Goal: Transaction & Acquisition: Purchase product/service

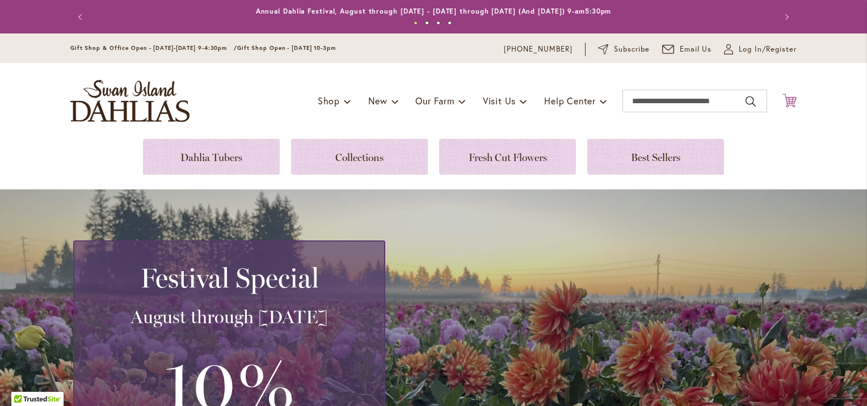
click at [782, 99] on icon "Cart .cls-1 { fill: #231f20; }" at bounding box center [789, 101] width 14 height 14
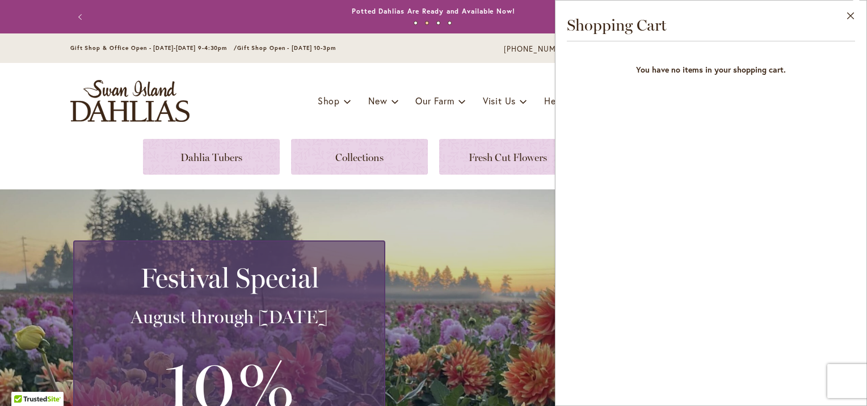
click at [521, 113] on div "Toggle Nav Shop Dahlia Tubers Collections Fresh Cut Dahlias Gardening Supplies …" at bounding box center [433, 101] width 749 height 76
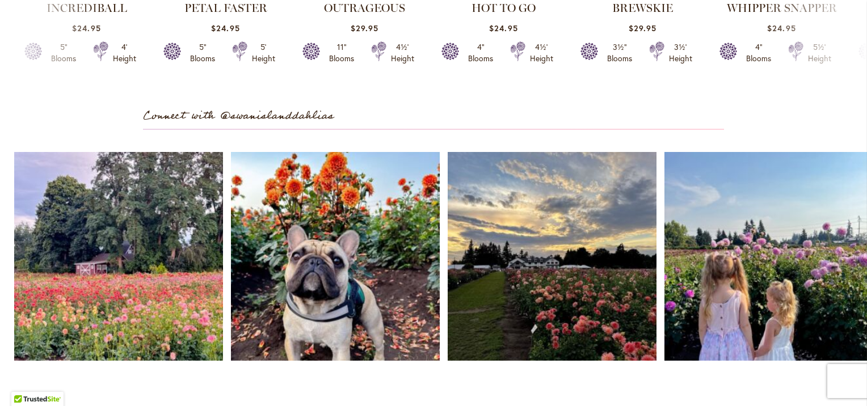
scroll to position [3199, 0]
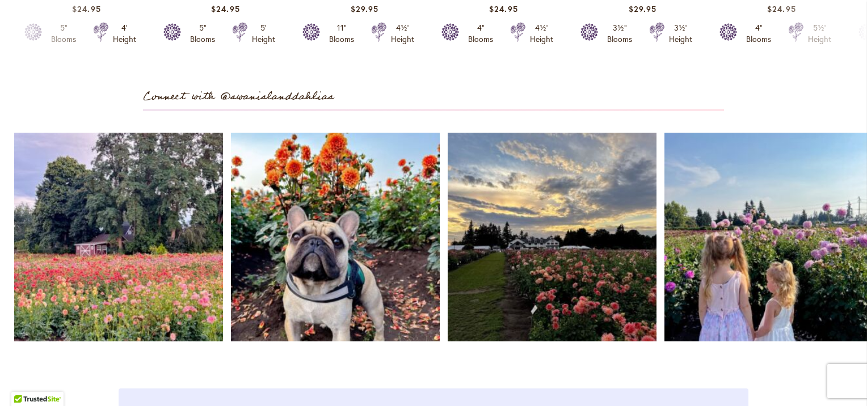
click at [487, 45] on div "4" Blooms" at bounding box center [481, 33] width 32 height 23
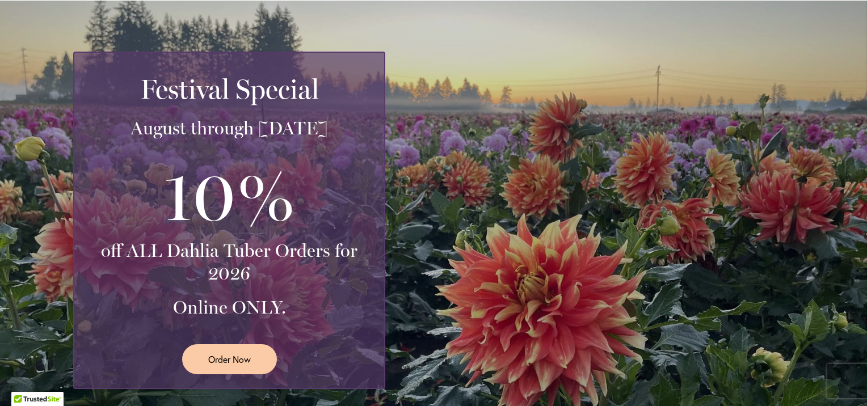
scroll to position [0, 0]
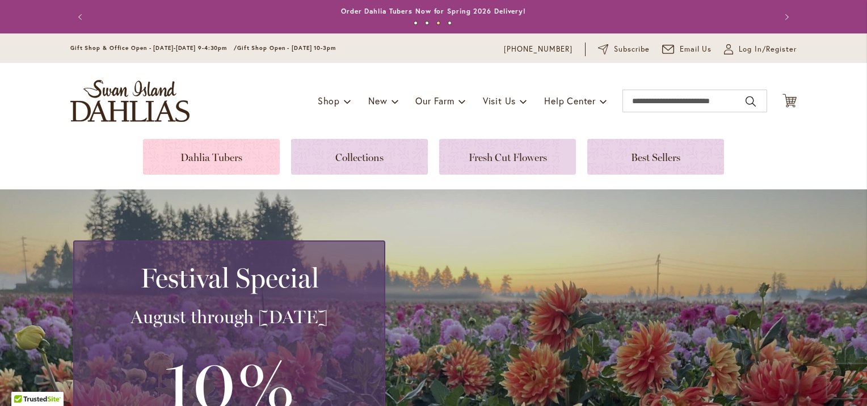
click at [235, 149] on link at bounding box center [211, 157] width 137 height 36
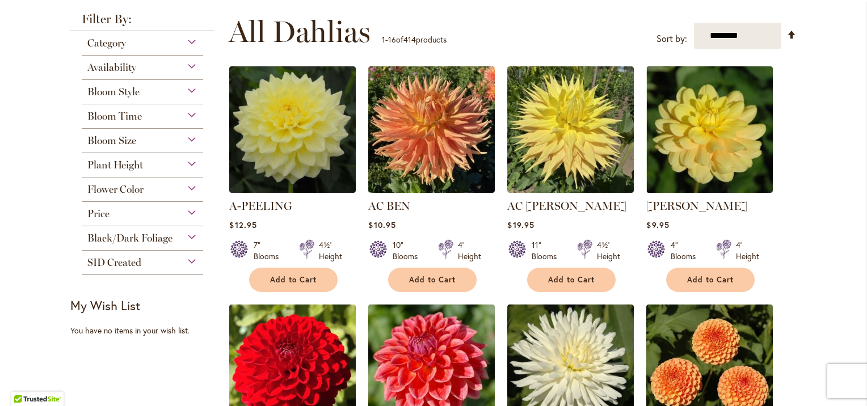
scroll to position [216, 0]
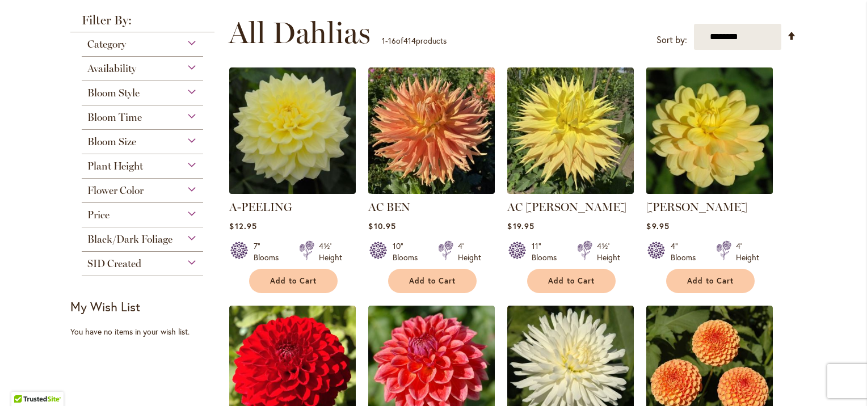
click at [717, 161] on img at bounding box center [709, 131] width 133 height 133
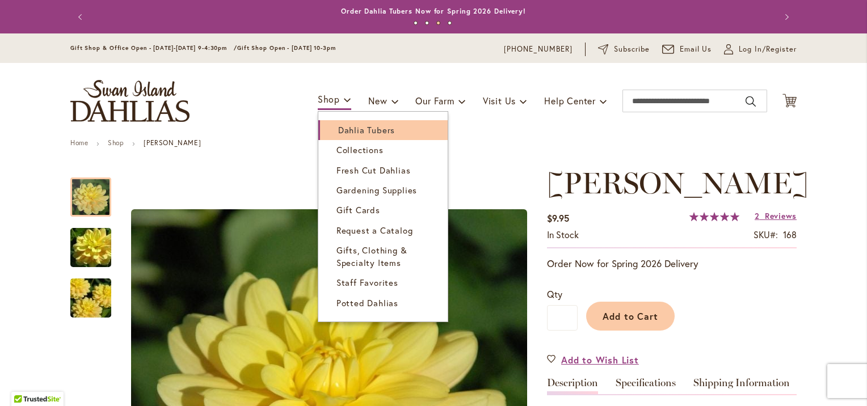
click at [338, 130] on span "Dahlia Tubers" at bounding box center [366, 129] width 57 height 11
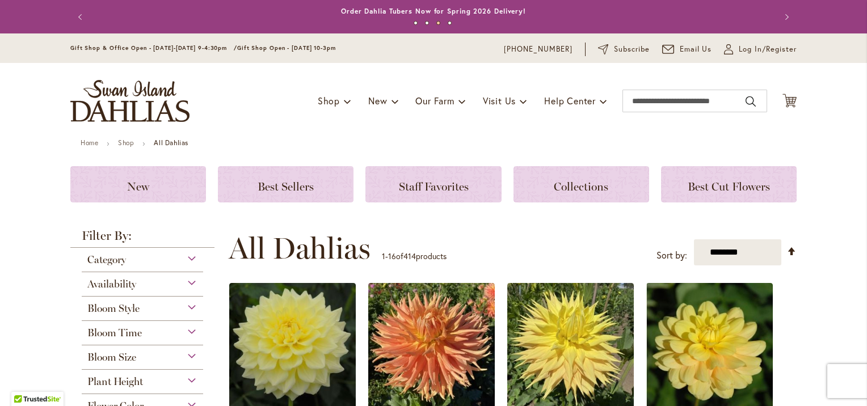
click at [185, 259] on div "Category" at bounding box center [142, 257] width 121 height 18
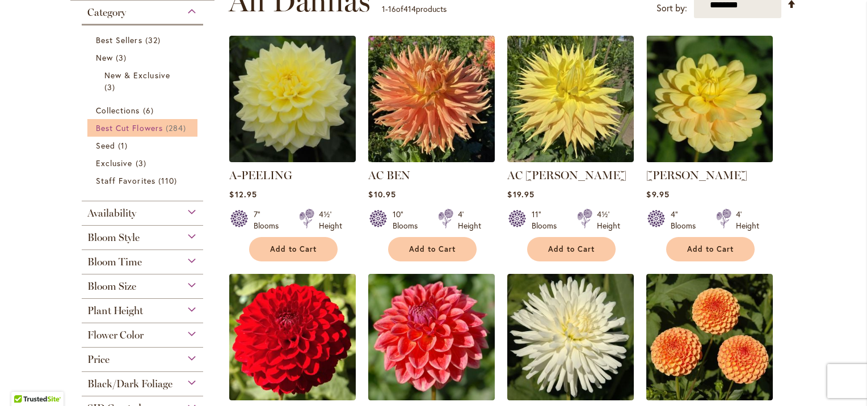
click at [143, 123] on span "Best Cut Flowers" at bounding box center [129, 128] width 67 height 11
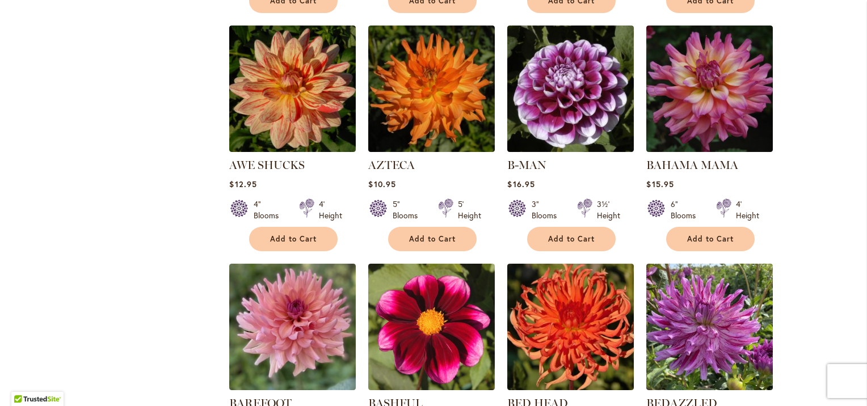
scroll to position [1066, 0]
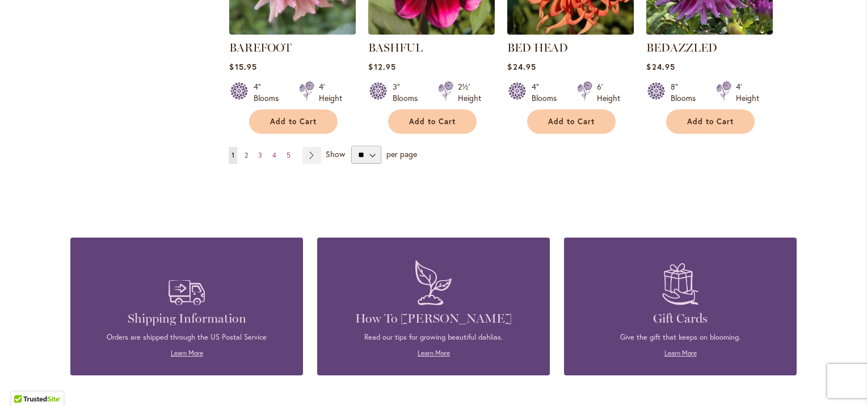
click at [245, 152] on span "2" at bounding box center [246, 155] width 3 height 9
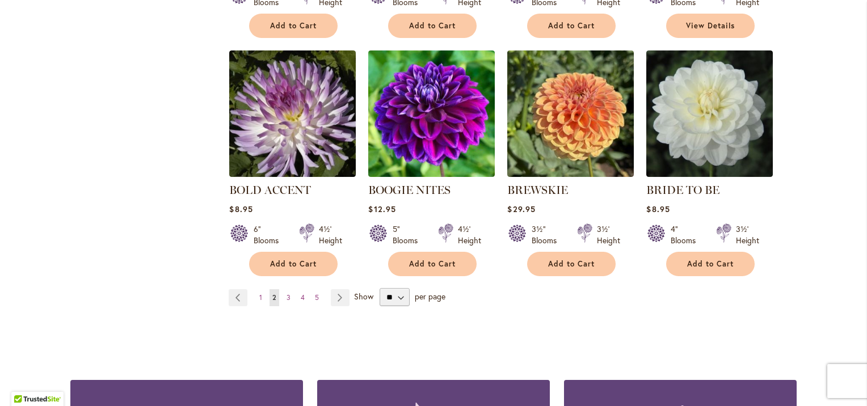
scroll to position [944, 0]
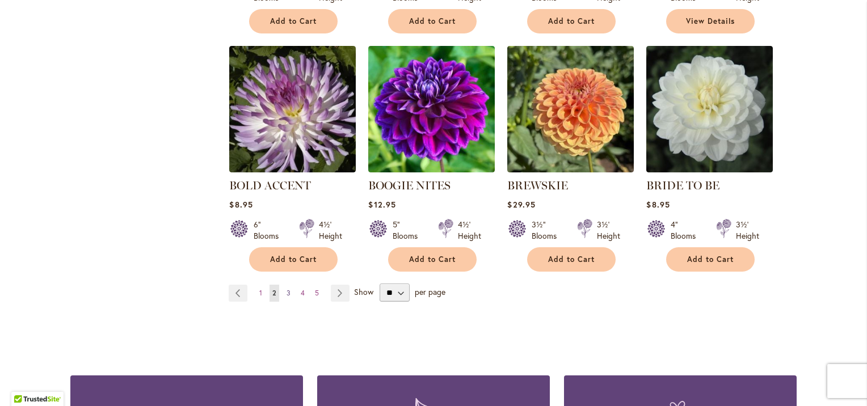
click at [287, 285] on link "Page 3" at bounding box center [289, 293] width 10 height 17
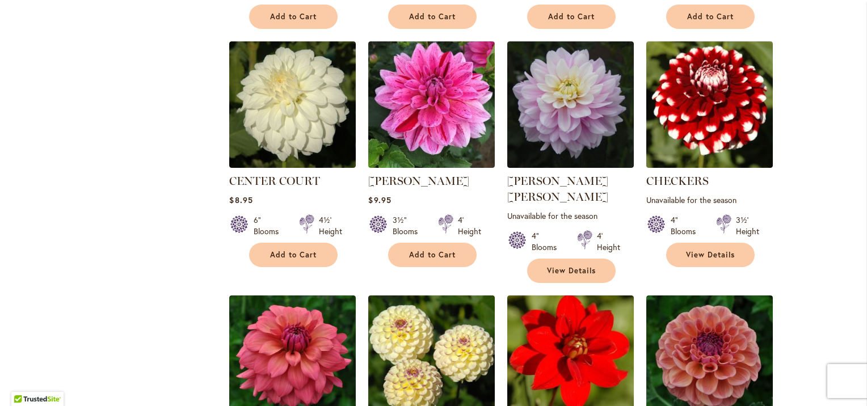
scroll to position [1066, 0]
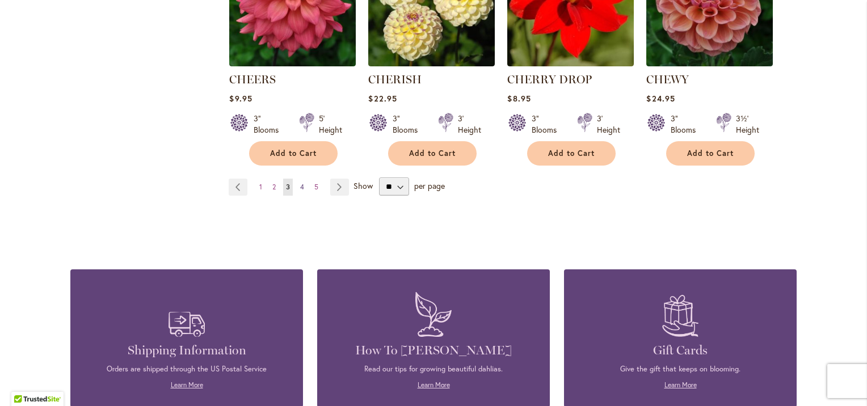
click at [297, 179] on link "Page 4" at bounding box center [302, 187] width 10 height 17
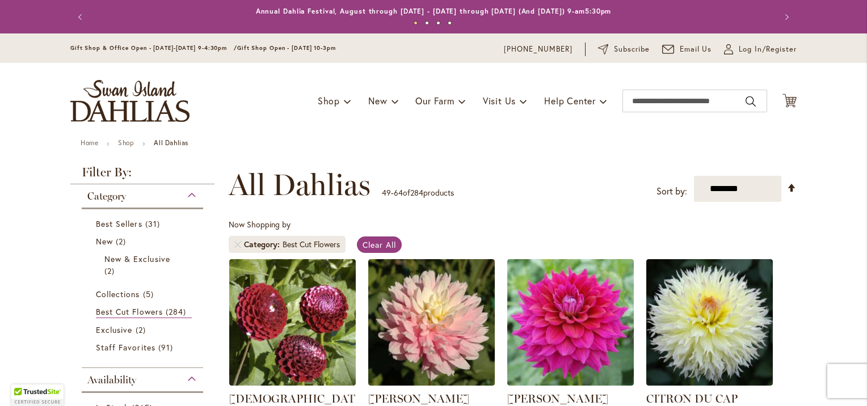
scroll to position [355, 0]
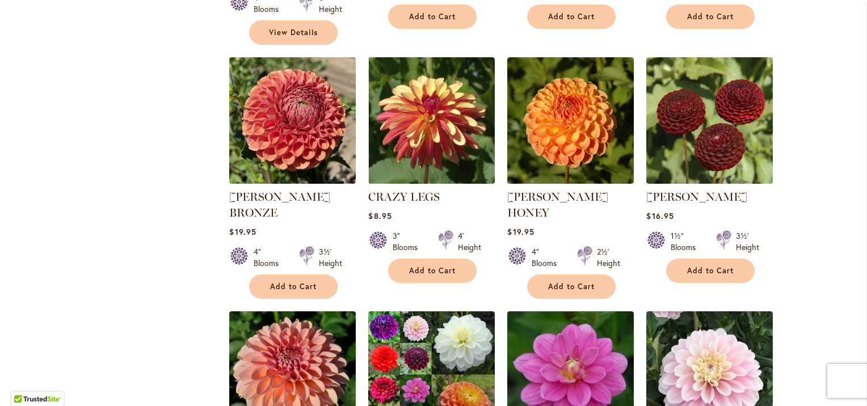
scroll to position [1066, 0]
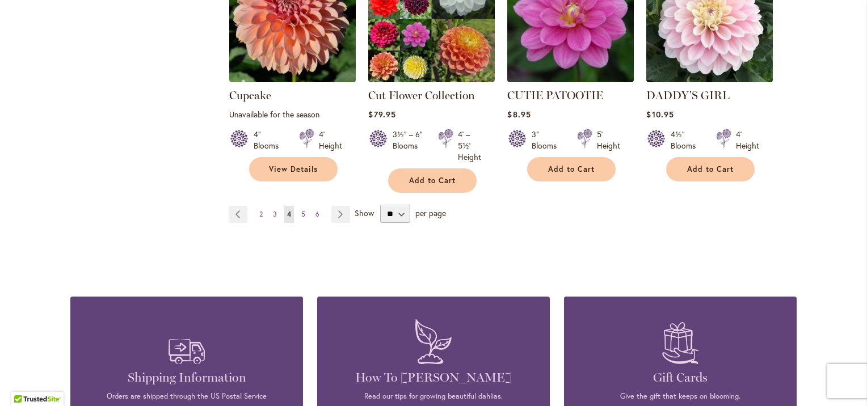
click at [301, 210] on span "5" at bounding box center [303, 214] width 4 height 9
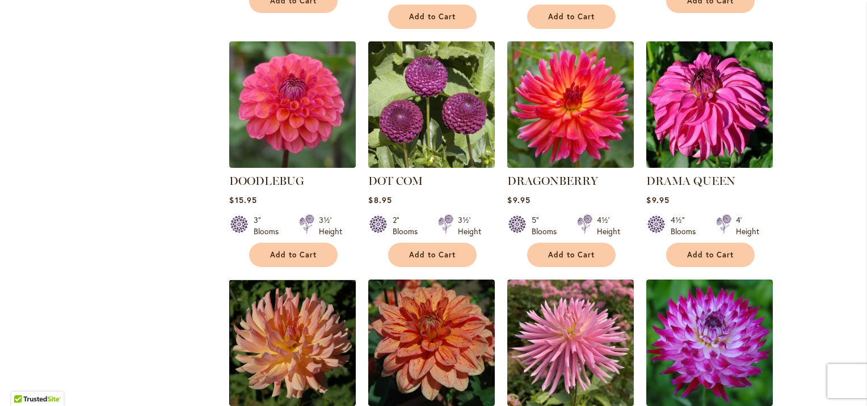
scroll to position [1066, 0]
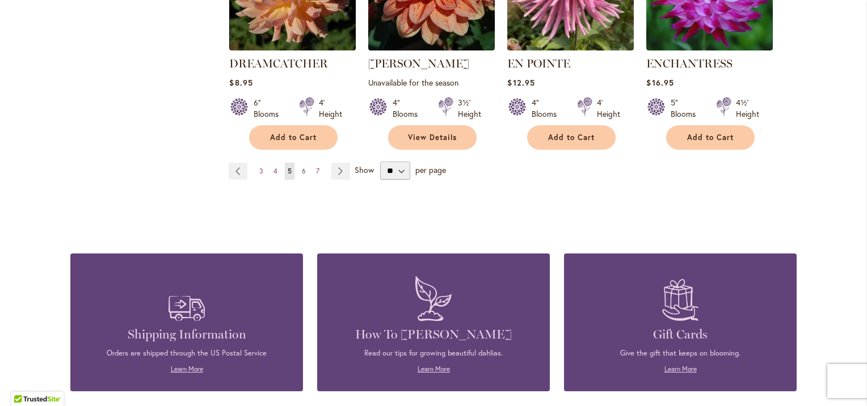
click at [302, 167] on span "6" at bounding box center [304, 171] width 4 height 9
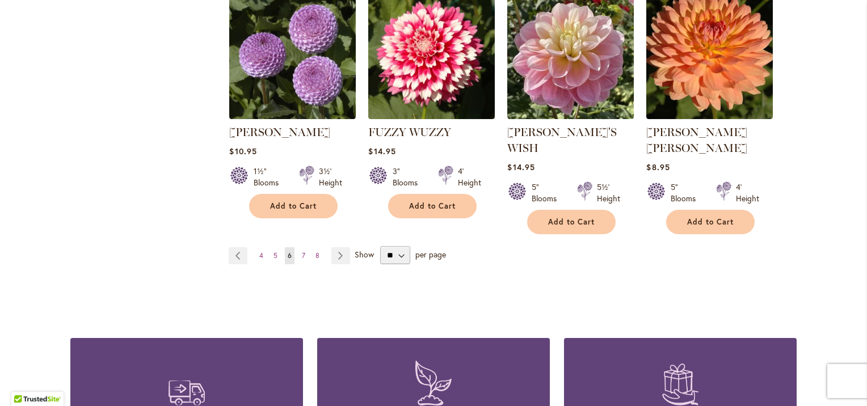
scroll to position [1066, 0]
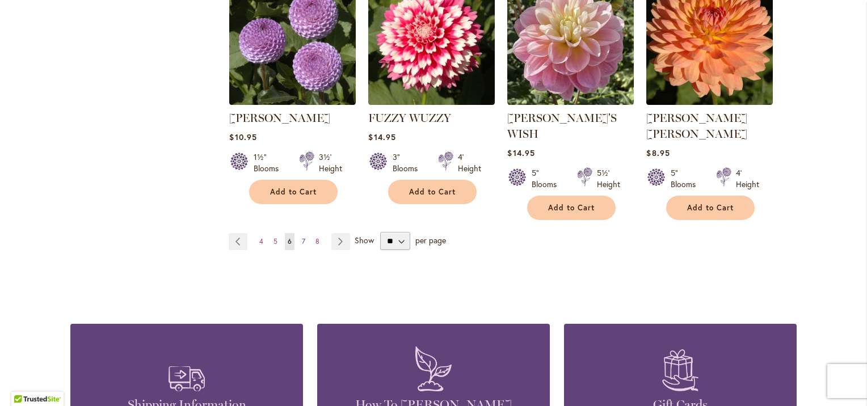
click at [302, 237] on span "7" at bounding box center [303, 241] width 3 height 9
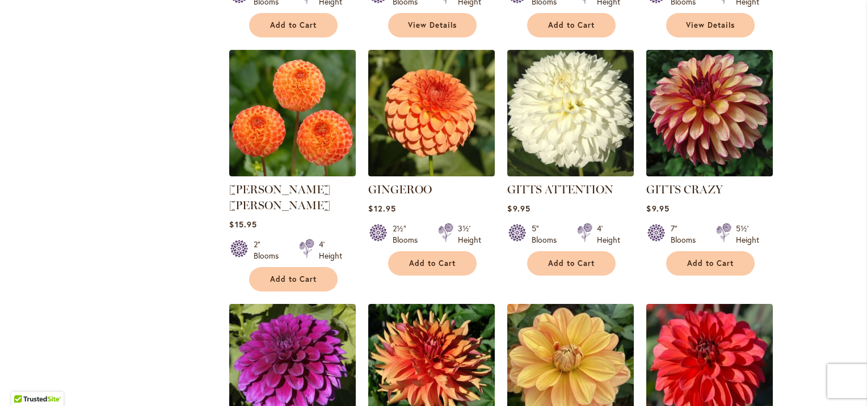
scroll to position [1058, 0]
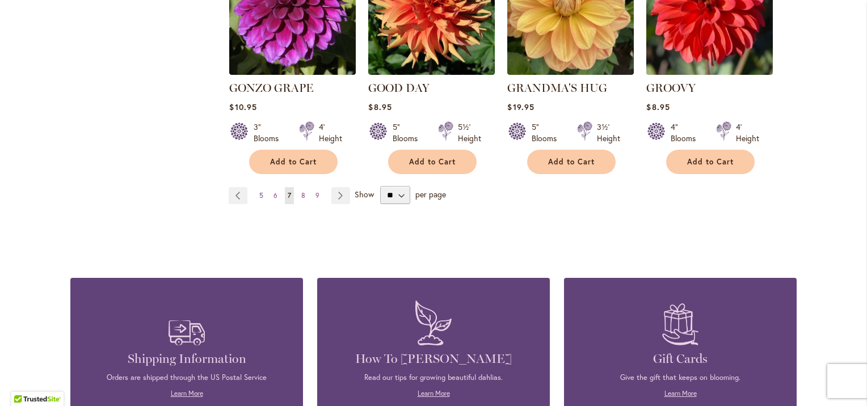
click at [259, 191] on span "5" at bounding box center [261, 195] width 4 height 9
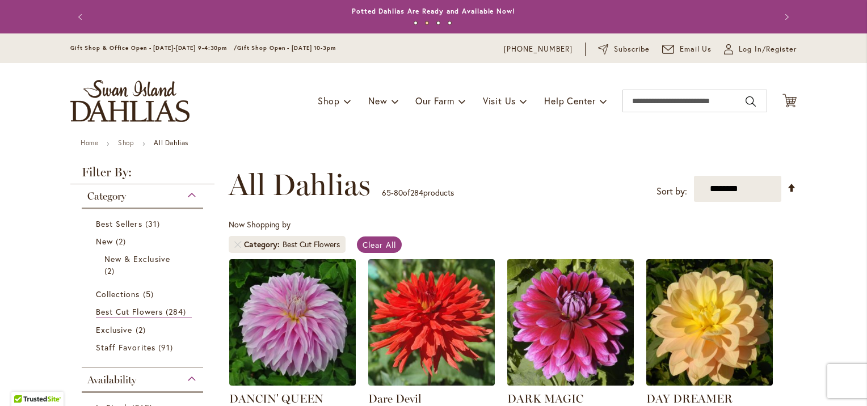
scroll to position [355, 0]
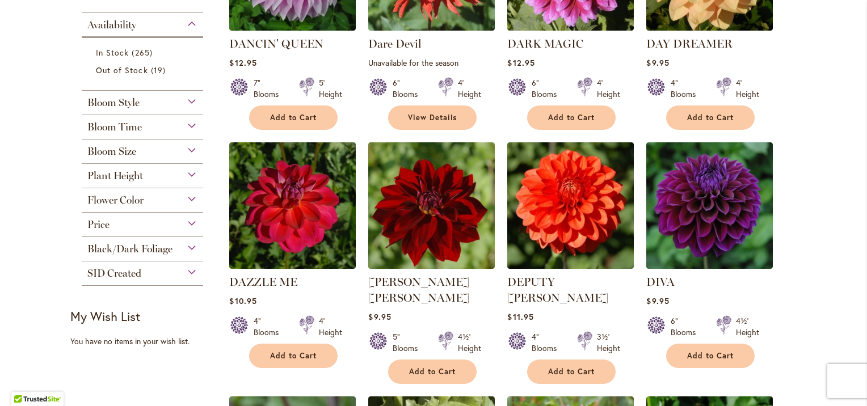
click at [187, 154] on div "Bloom Size" at bounding box center [142, 149] width 121 height 18
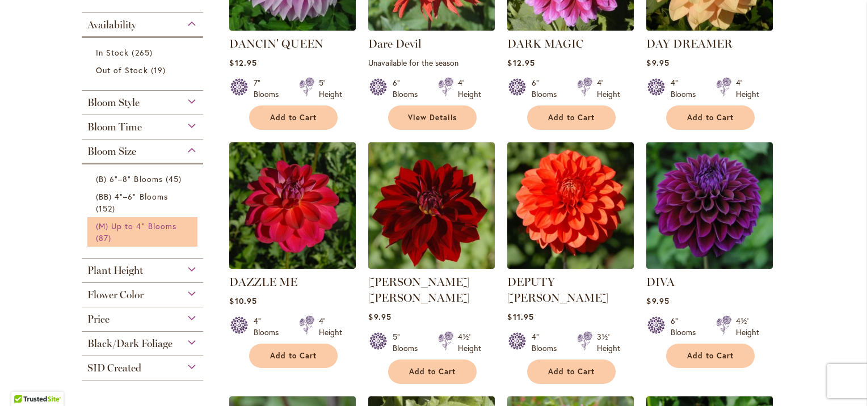
click at [150, 224] on span "(M) Up to 4" Blooms" at bounding box center [136, 226] width 81 height 11
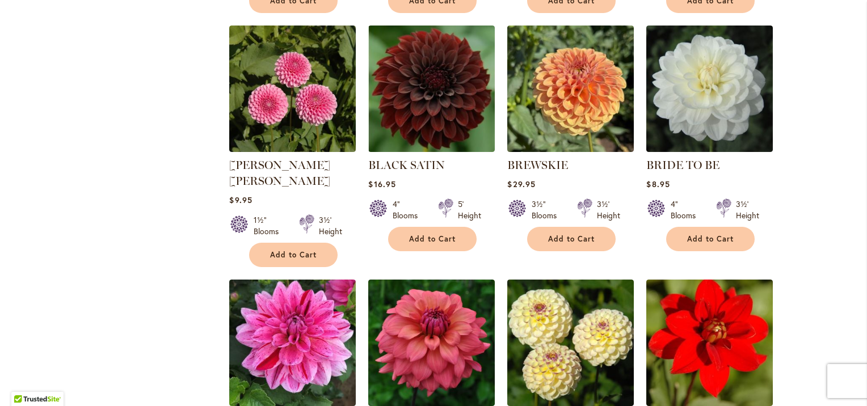
scroll to position [1066, 0]
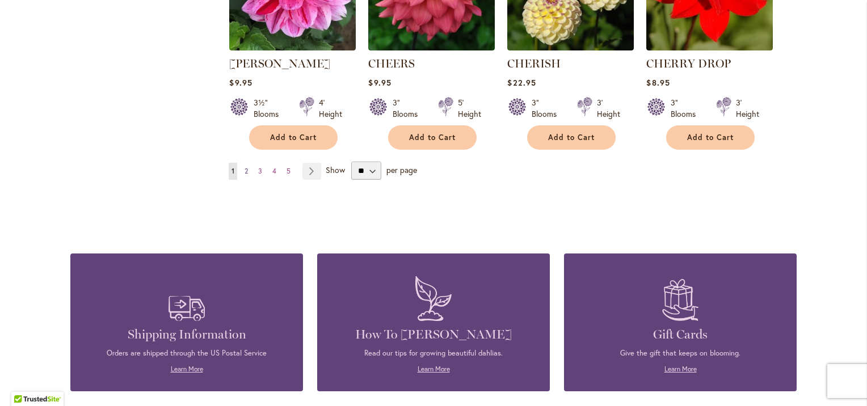
click at [247, 163] on ul "You're currently reading page 1 Page 2 Page 3 Page 4 Page 5 Page Next" at bounding box center [277, 171] width 97 height 17
click at [246, 163] on link "Page 2" at bounding box center [246, 171] width 9 height 17
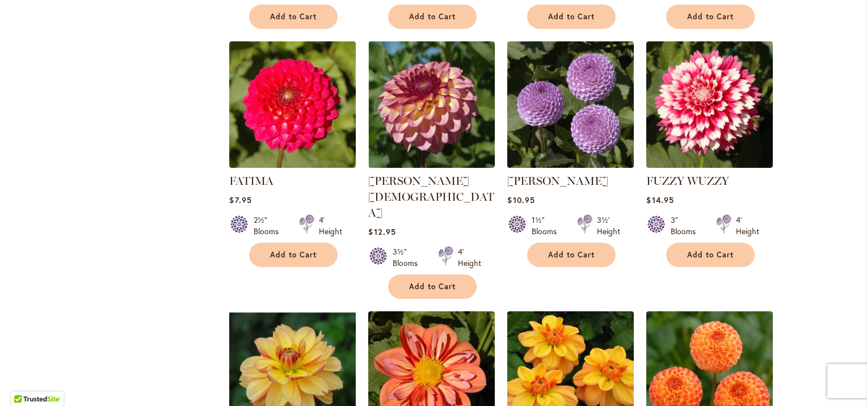
scroll to position [1066, 0]
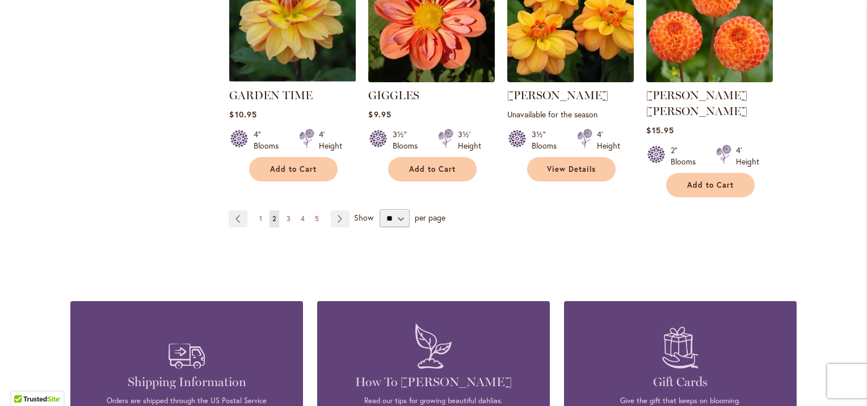
click at [288, 210] on link "Page 3" at bounding box center [289, 218] width 10 height 17
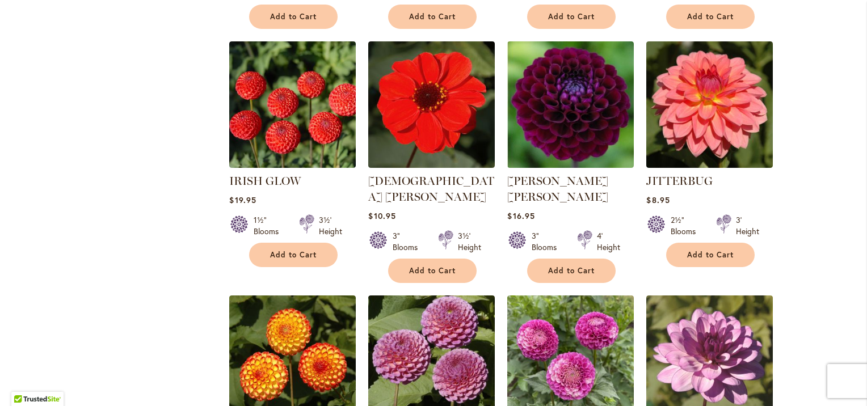
scroll to position [1066, 0]
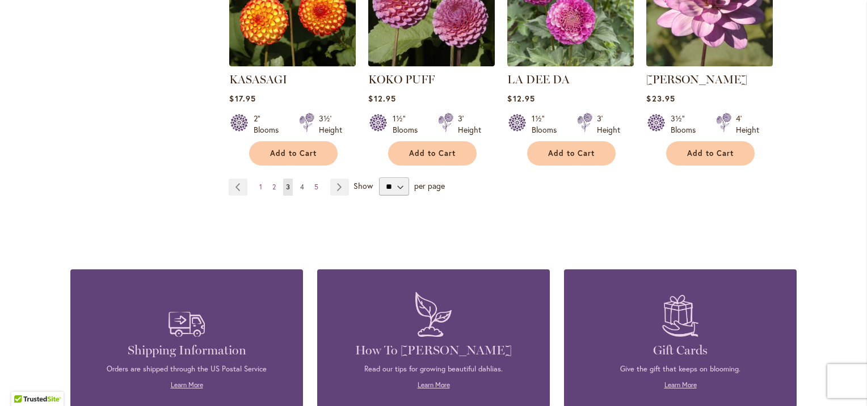
click at [300, 183] on span "4" at bounding box center [302, 187] width 4 height 9
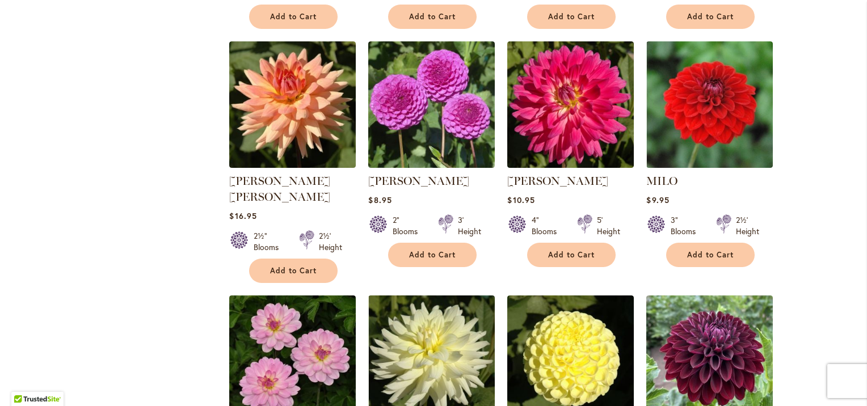
scroll to position [1066, 0]
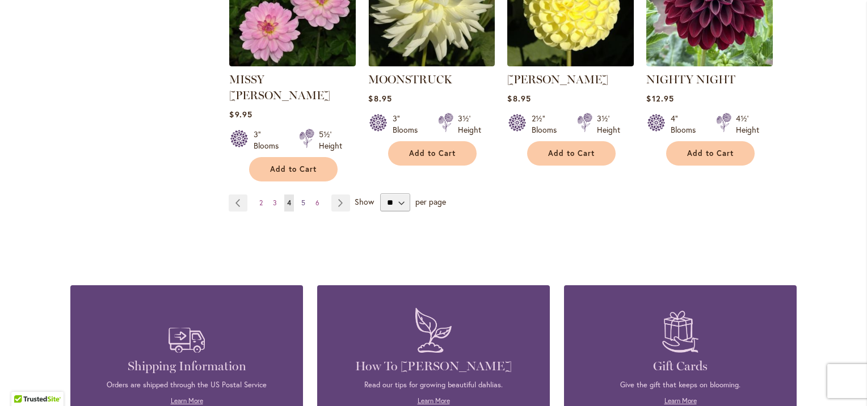
click at [302, 195] on link "Page 5" at bounding box center [303, 203] width 10 height 17
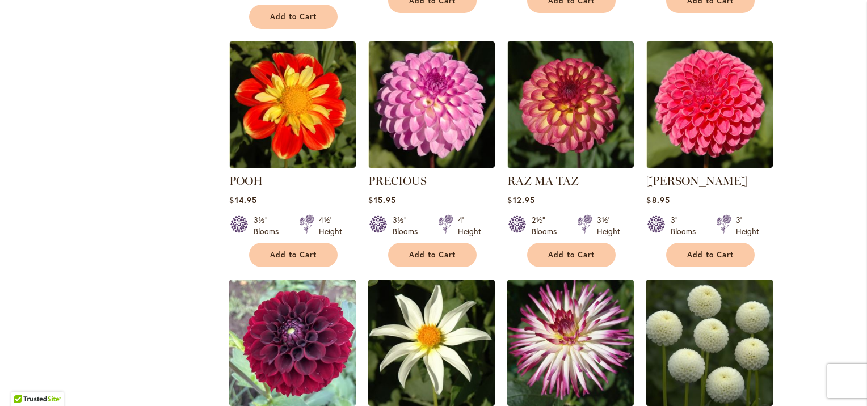
scroll to position [1066, 0]
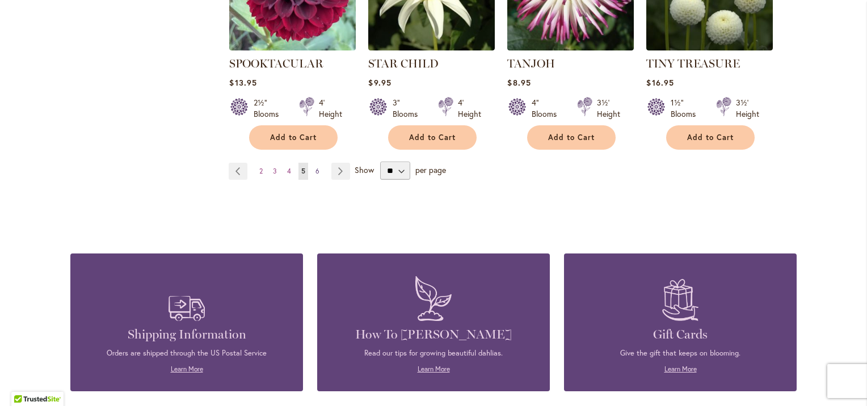
click at [315, 163] on link "Page 6" at bounding box center [318, 171] width 10 height 17
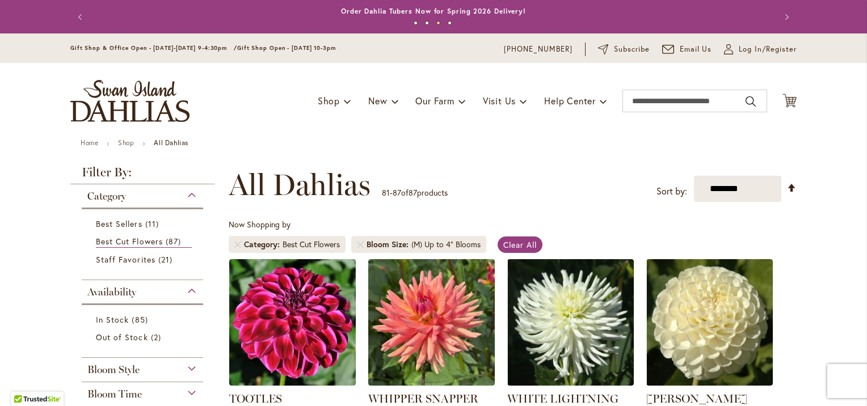
click at [187, 365] on div "Bloom Style" at bounding box center [142, 367] width 121 height 18
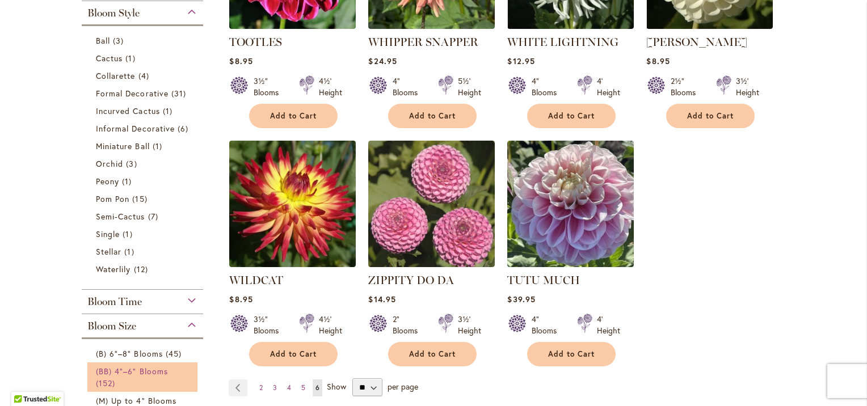
click at [128, 368] on span "(BB) 4"–6" Blooms" at bounding box center [132, 371] width 72 height 11
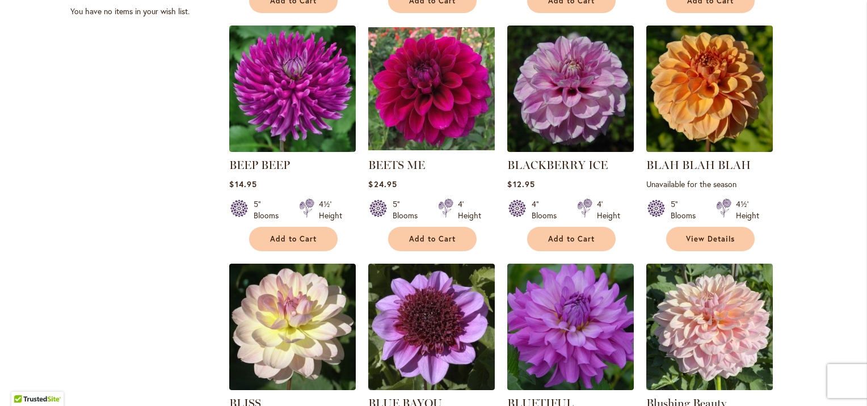
scroll to position [1066, 0]
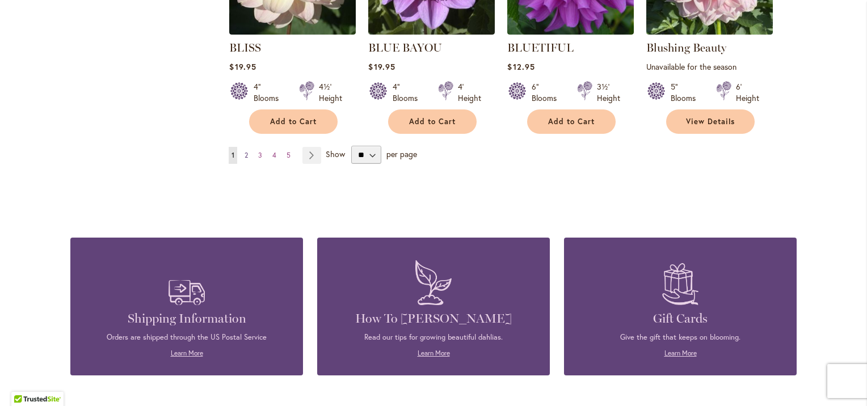
click at [245, 152] on span "2" at bounding box center [246, 155] width 3 height 9
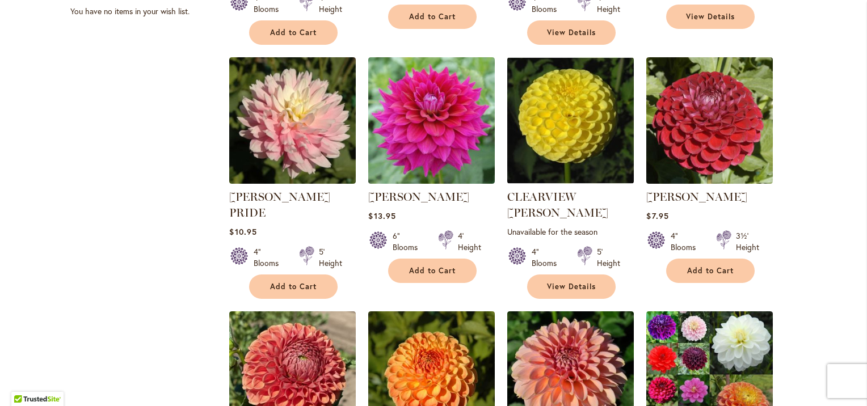
scroll to position [1066, 0]
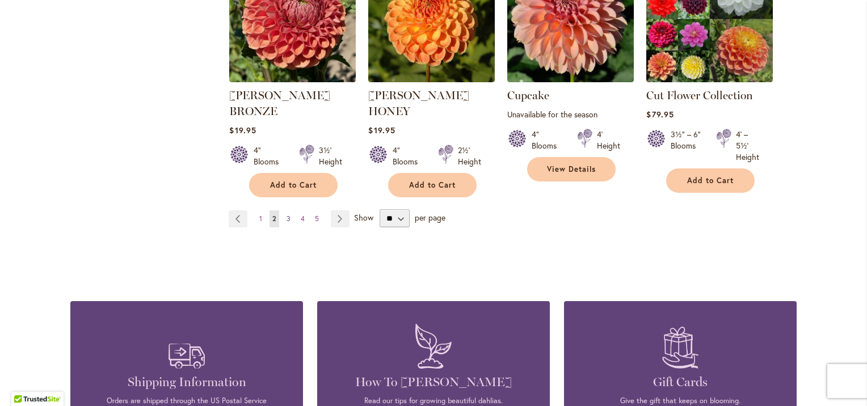
click at [287, 214] on span "3" at bounding box center [289, 218] width 4 height 9
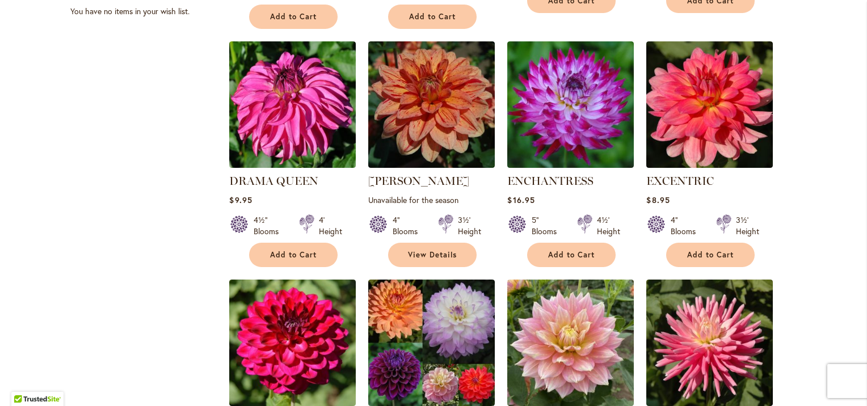
scroll to position [1066, 0]
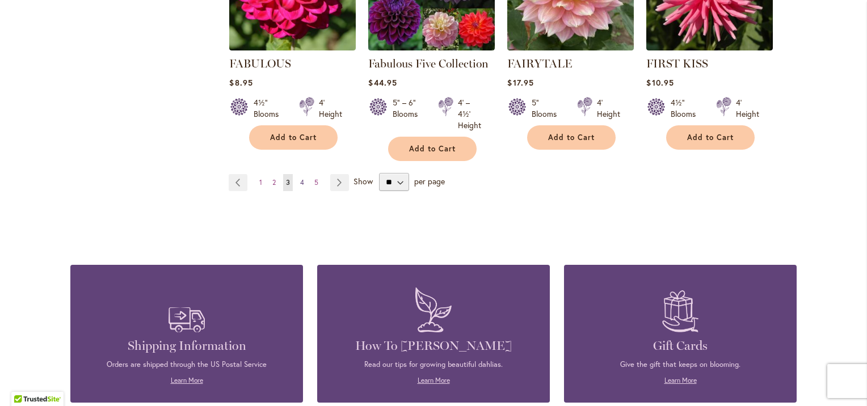
click at [300, 174] on link "Page 4" at bounding box center [302, 182] width 10 height 17
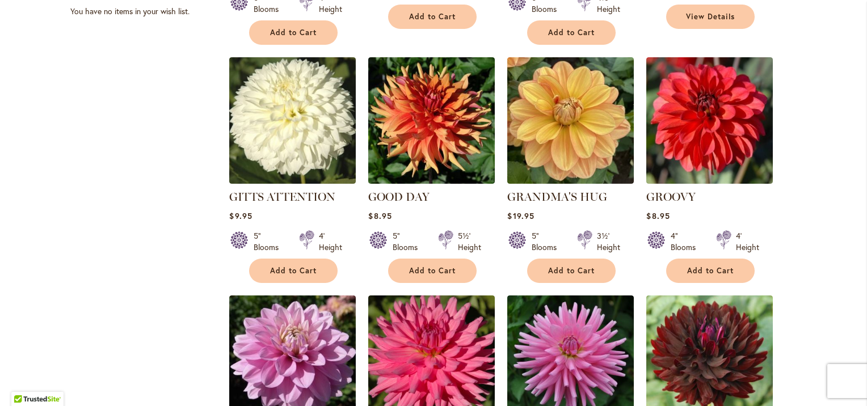
scroll to position [1066, 0]
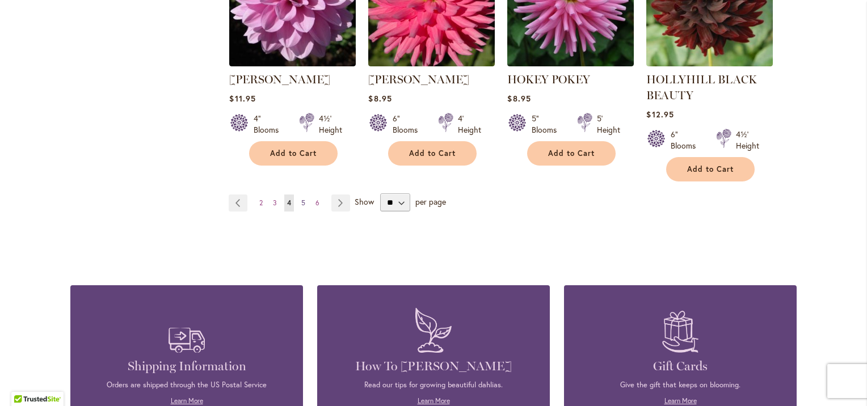
click at [301, 199] on span "5" at bounding box center [303, 203] width 4 height 9
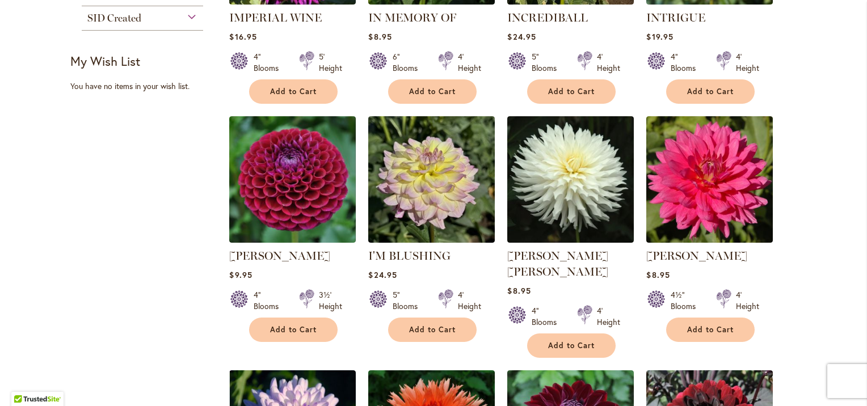
scroll to position [710, 0]
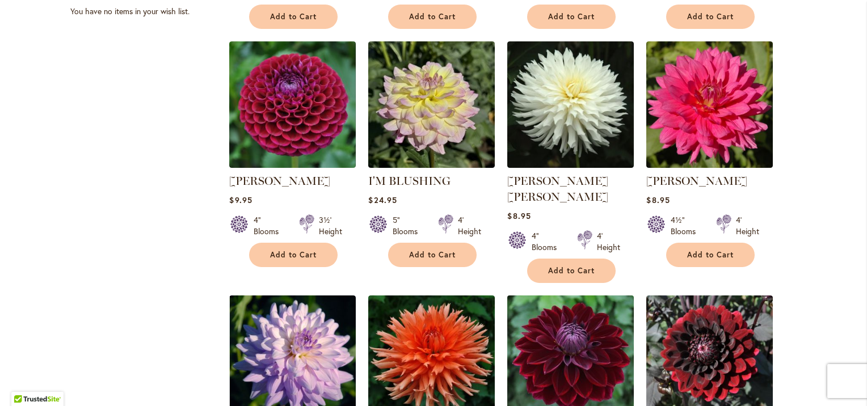
click at [579, 306] on img at bounding box center [570, 358] width 133 height 133
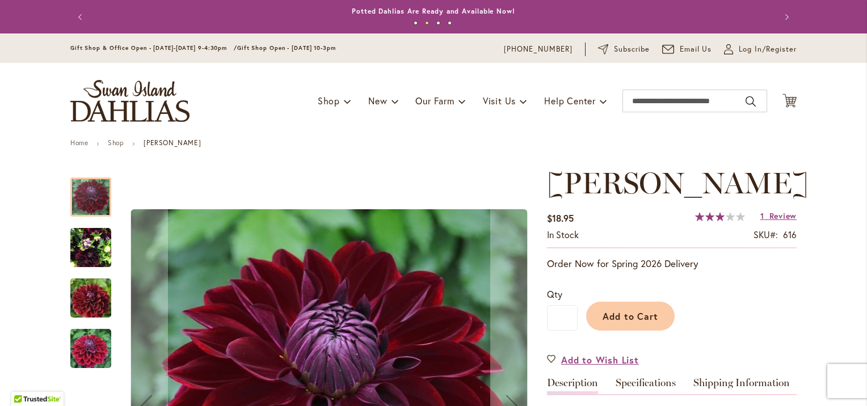
scroll to position [355, 0]
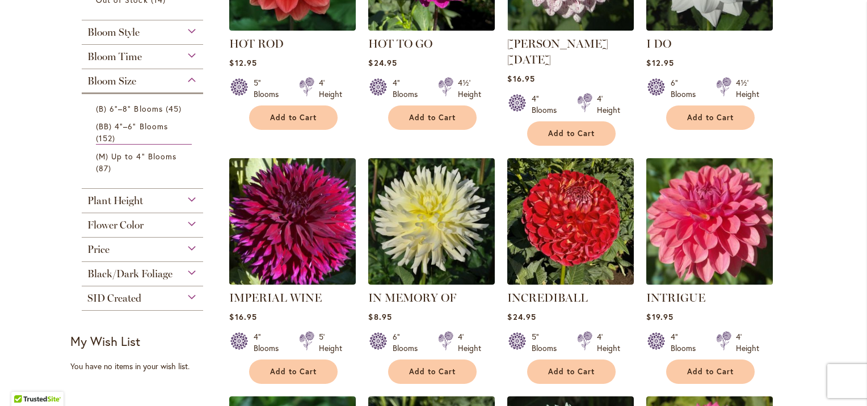
scroll to position [710, 0]
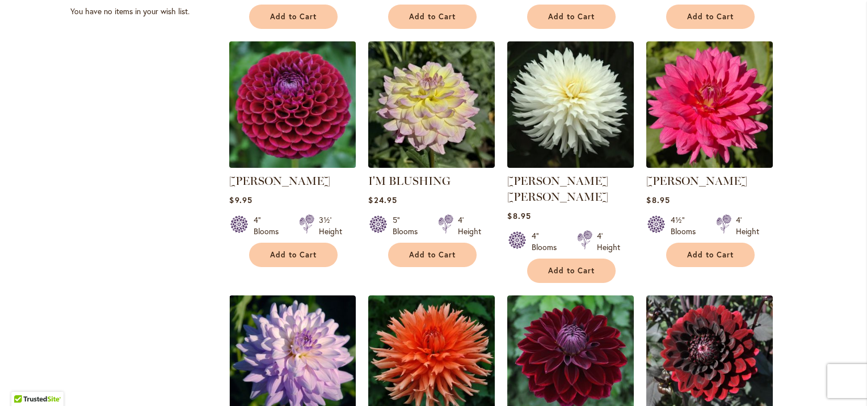
click at [288, 121] on img at bounding box center [292, 104] width 133 height 133
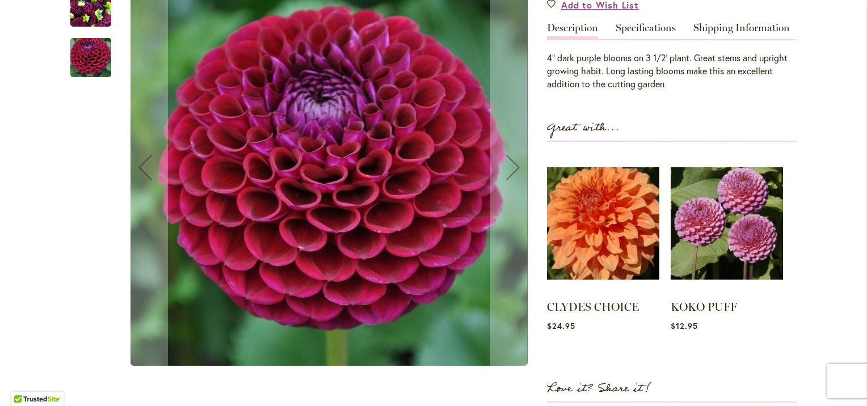
scroll to position [710, 0]
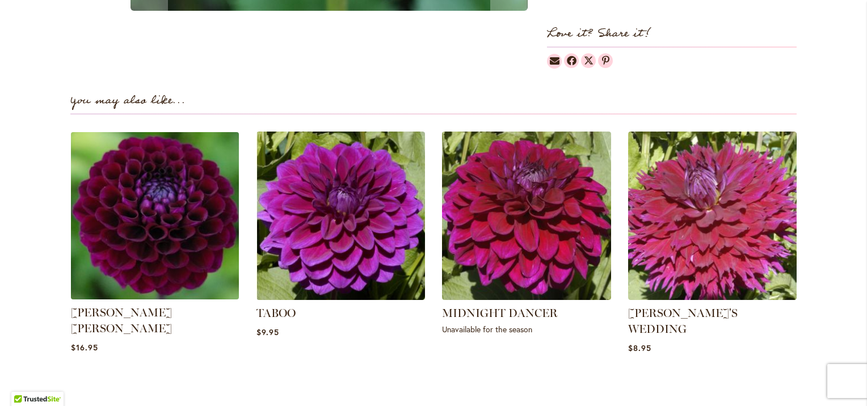
click at [151, 237] on img at bounding box center [155, 216] width 176 height 176
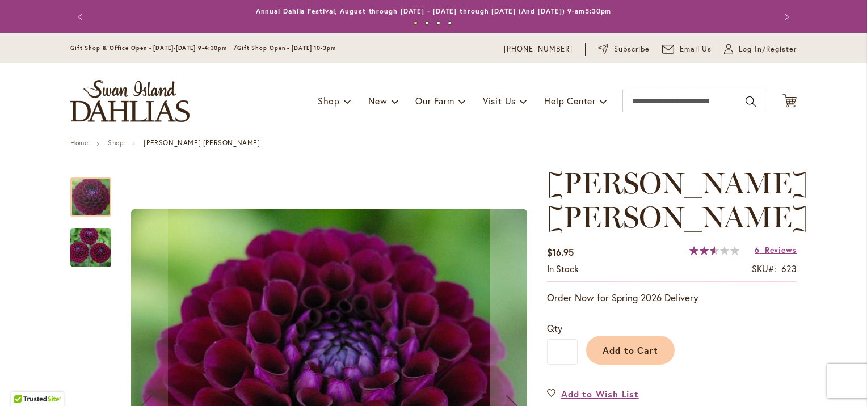
scroll to position [355, 0]
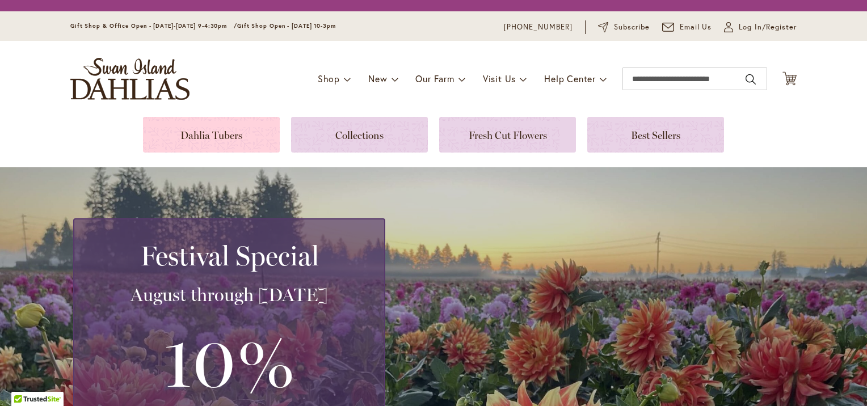
click at [176, 132] on link at bounding box center [211, 135] width 137 height 36
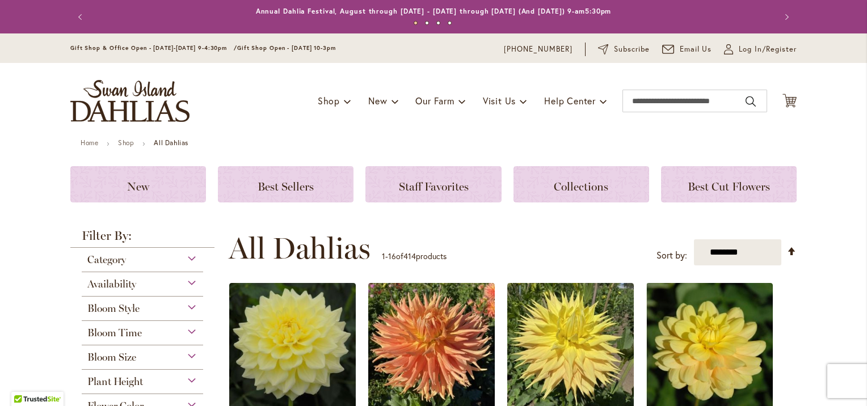
click at [190, 358] on div "Bloom Size" at bounding box center [142, 355] width 121 height 18
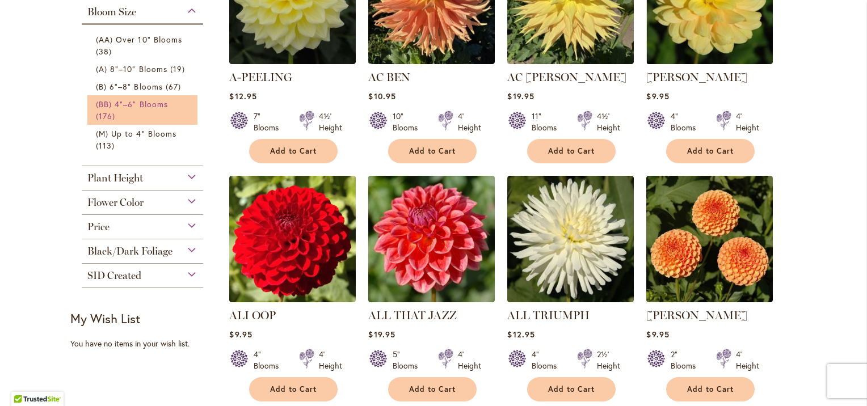
click at [148, 103] on span "(BB) 4"–6" Blooms" at bounding box center [132, 104] width 72 height 11
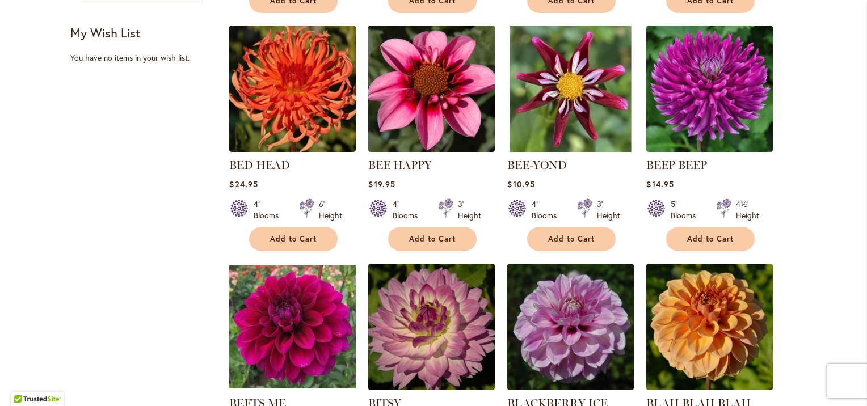
scroll to position [1066, 0]
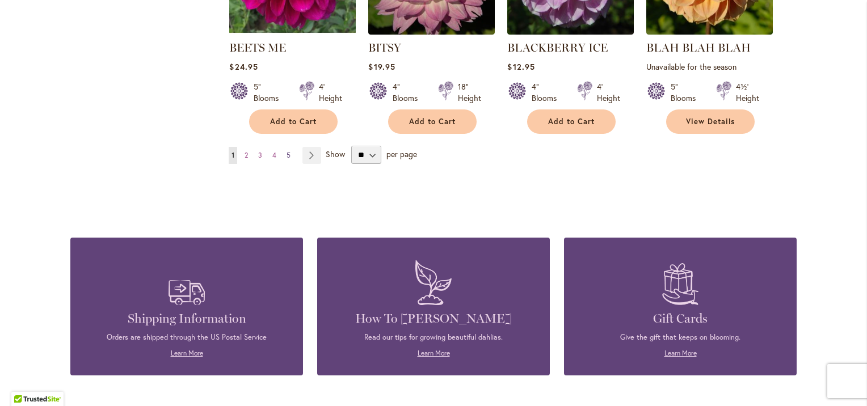
click at [287, 155] on link "Page 5" at bounding box center [289, 155] width 10 height 17
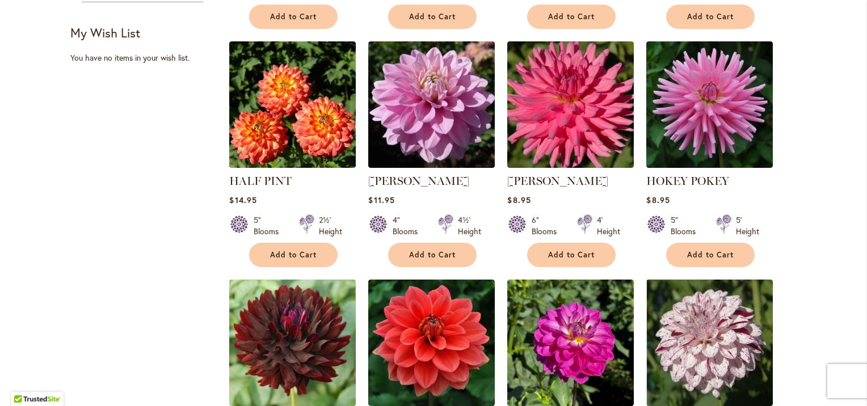
scroll to position [1066, 0]
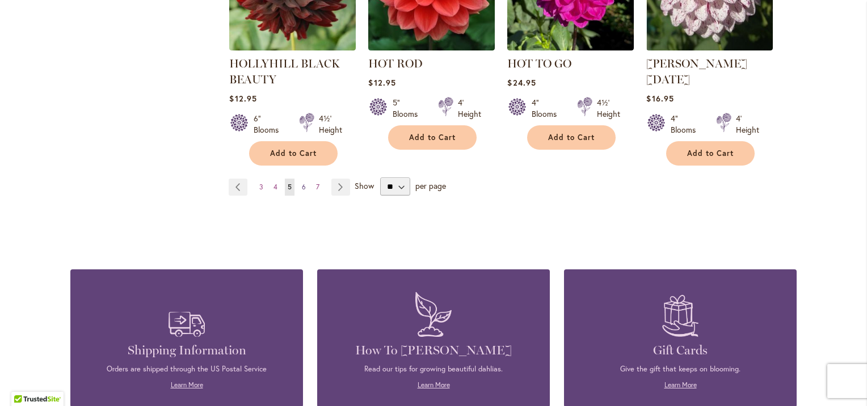
click at [302, 183] on span "6" at bounding box center [304, 187] width 4 height 9
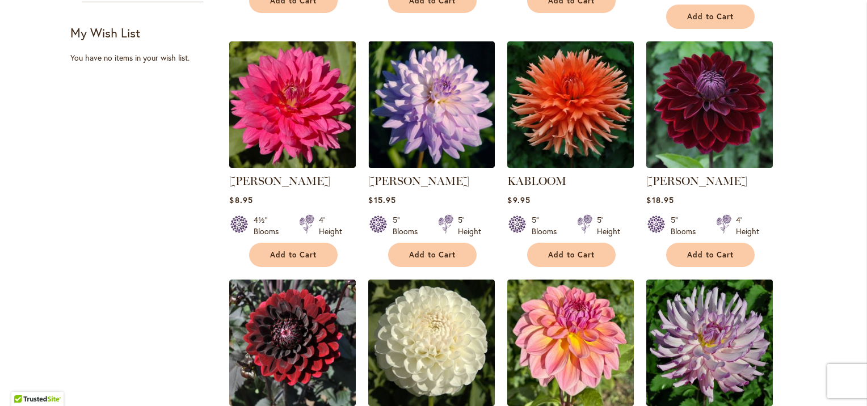
scroll to position [1066, 0]
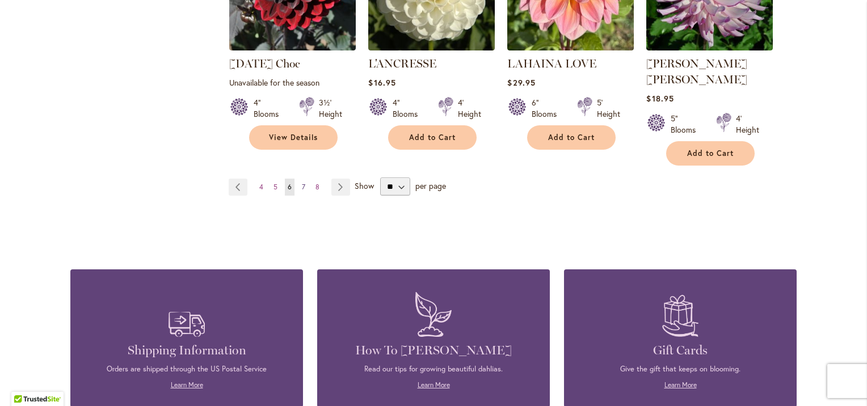
click at [302, 179] on link "Page 7" at bounding box center [303, 187] width 9 height 17
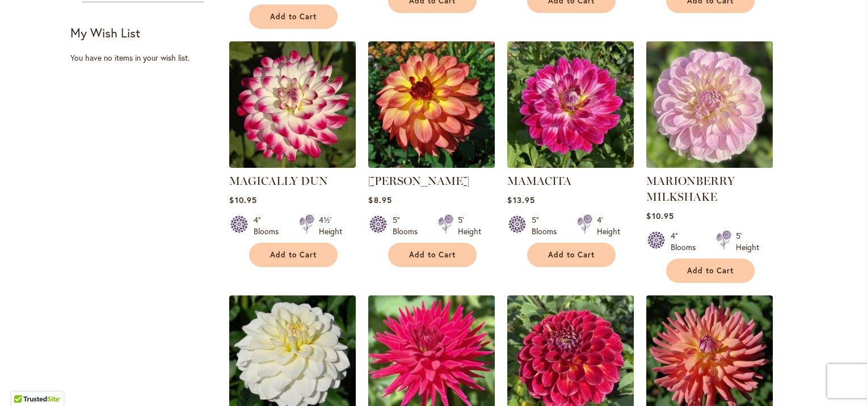
scroll to position [1066, 0]
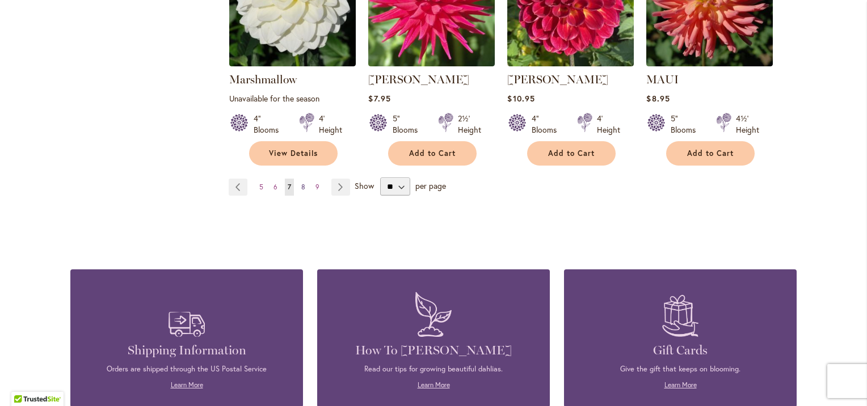
click at [300, 179] on link "Page 8" at bounding box center [303, 187] width 10 height 17
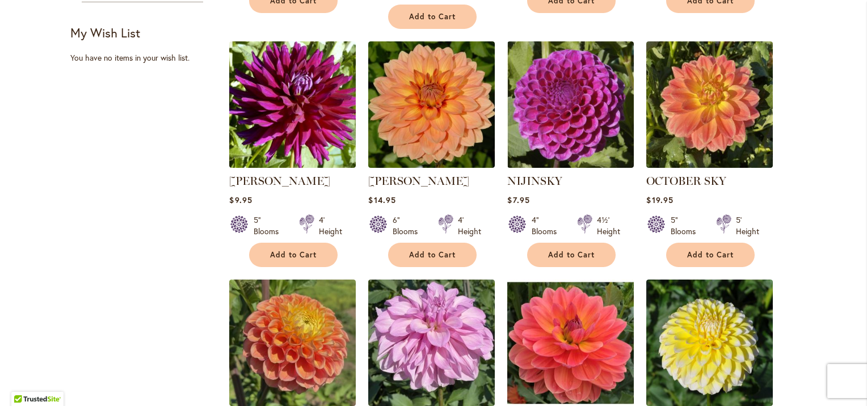
scroll to position [1066, 0]
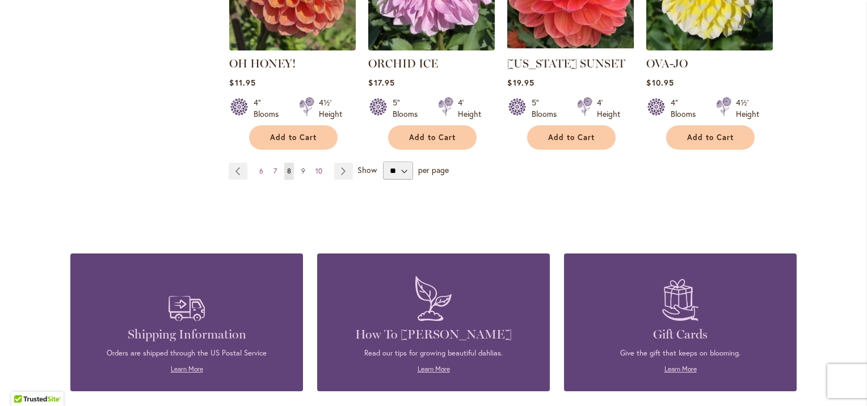
click at [301, 167] on span "9" at bounding box center [303, 171] width 4 height 9
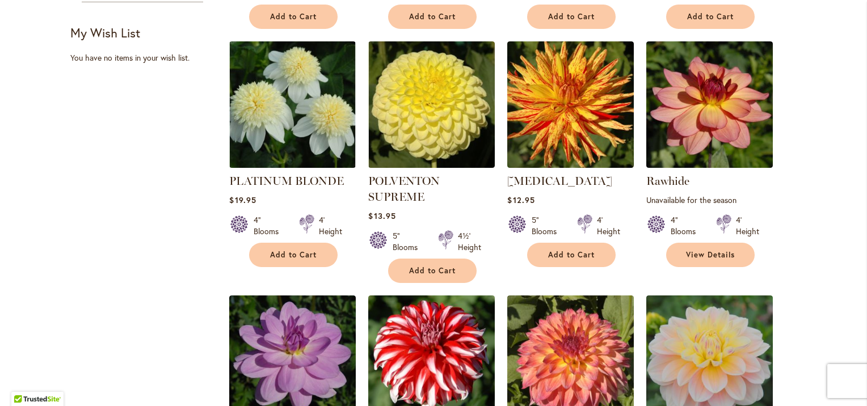
scroll to position [1066, 0]
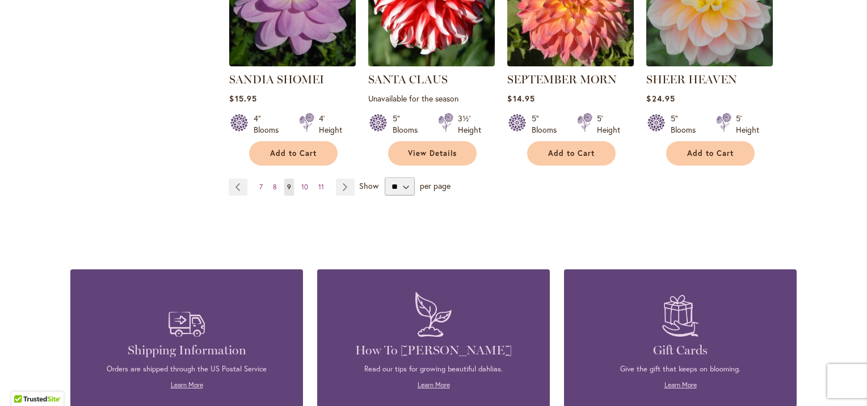
click at [309, 185] on ul "Page Previous Page 7 Page 8 You're currently reading page 9 Page 10 Page 11 Pag…" at bounding box center [294, 187] width 130 height 17
click at [303, 184] on span "10" at bounding box center [304, 187] width 7 height 9
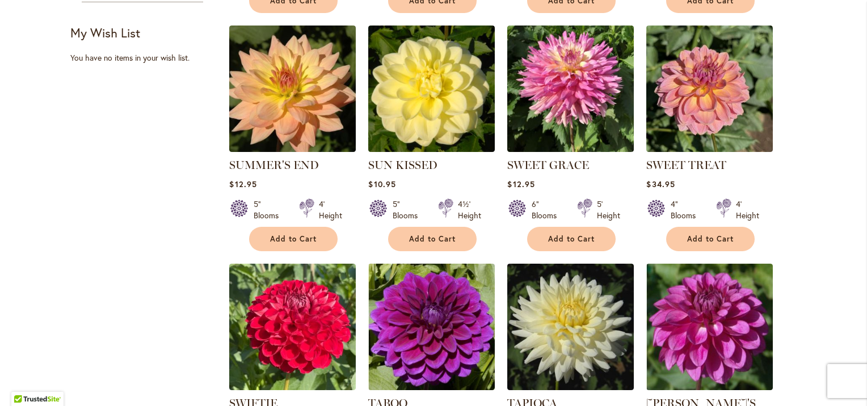
scroll to position [1066, 0]
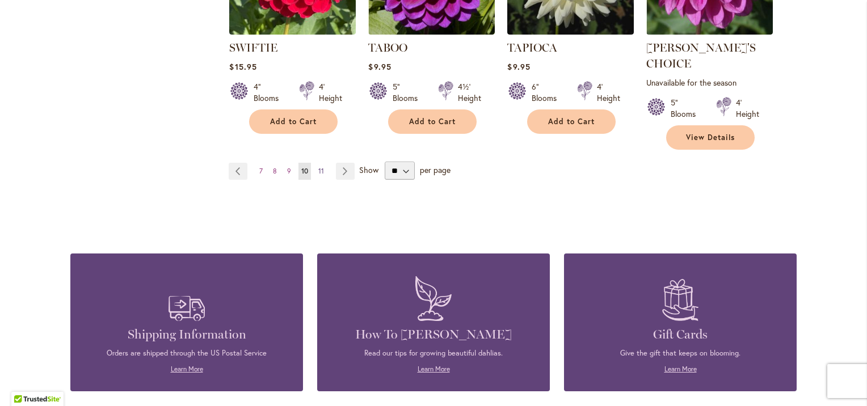
click at [315, 163] on link "Page 11" at bounding box center [320, 171] width 11 height 17
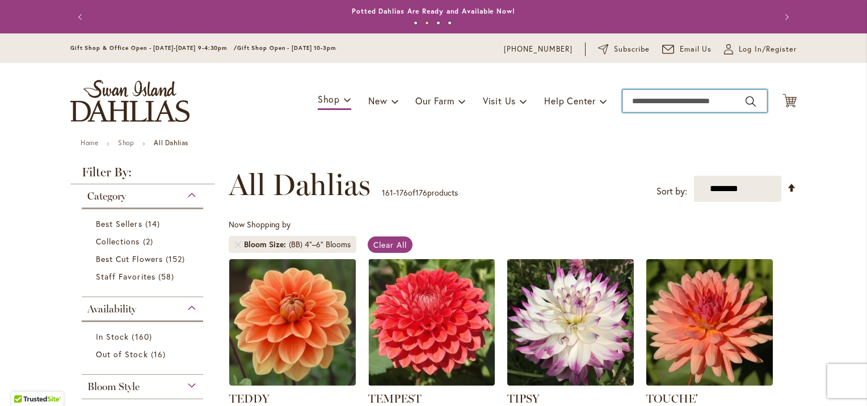
click at [658, 96] on input "Search" at bounding box center [694, 101] width 145 height 23
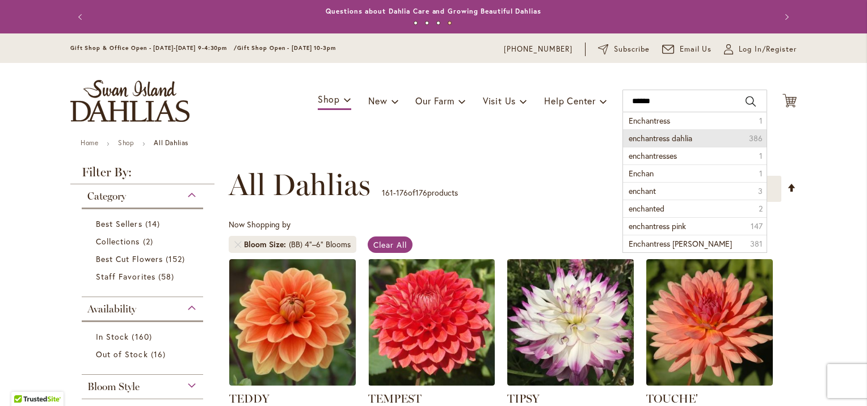
click at [662, 136] on span "enchantress dahlia" at bounding box center [661, 138] width 64 height 11
type input "**********"
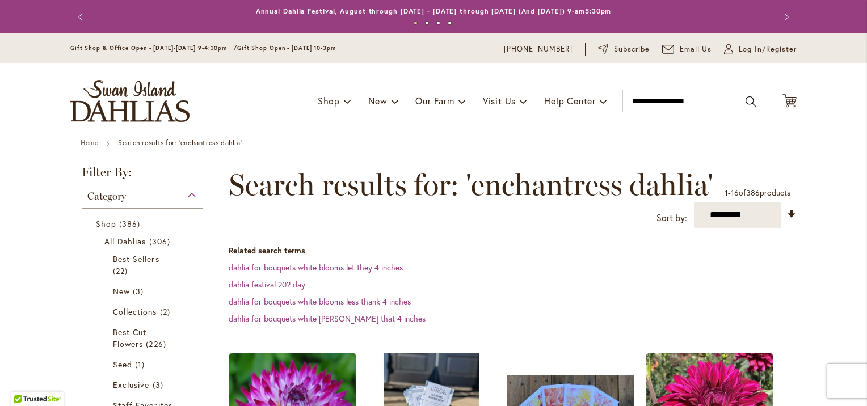
scroll to position [355, 0]
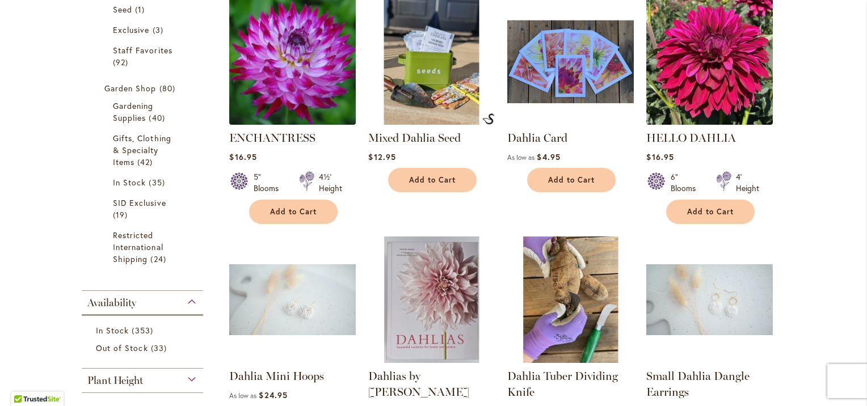
click at [264, 70] on img at bounding box center [292, 61] width 133 height 133
click at [268, 74] on img at bounding box center [292, 61] width 133 height 133
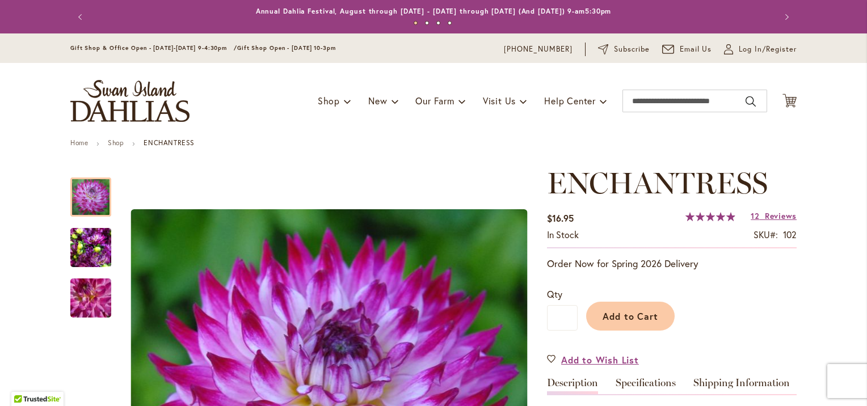
drag, startPoint x: 811, startPoint y: 11, endPoint x: 825, endPoint y: -15, distance: 29.4
click at [825, 0] on html "Skip to Accessibility Information The store will not work correctly in the case…" at bounding box center [433, 203] width 867 height 406
